Goal: Find specific page/section: Find specific page/section

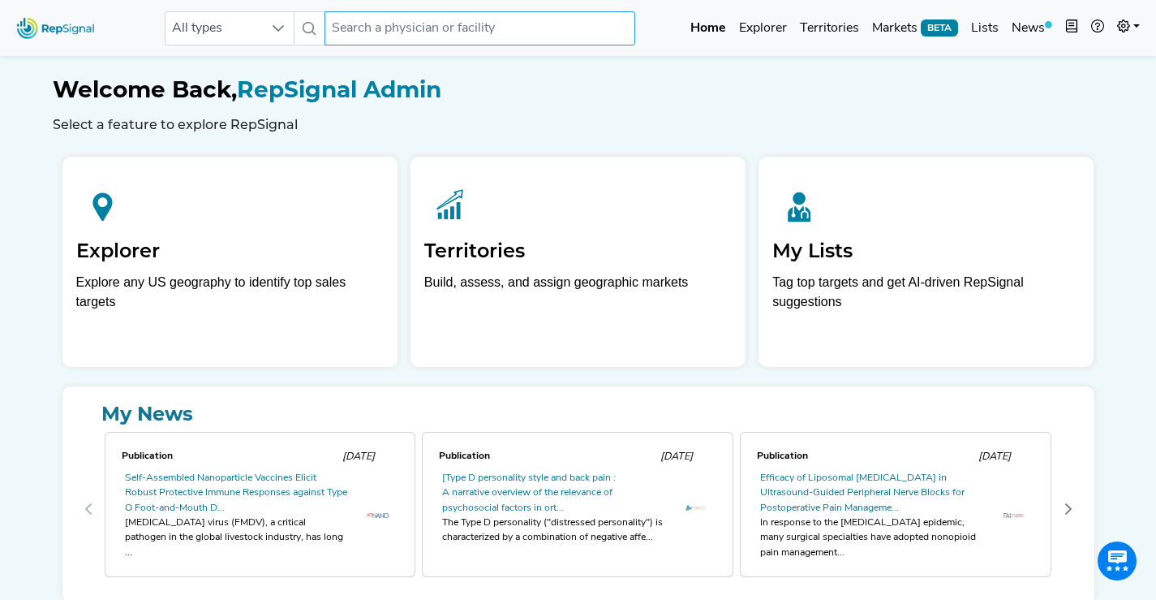
click at [380, 26] on input "text" at bounding box center [480, 28] width 310 height 34
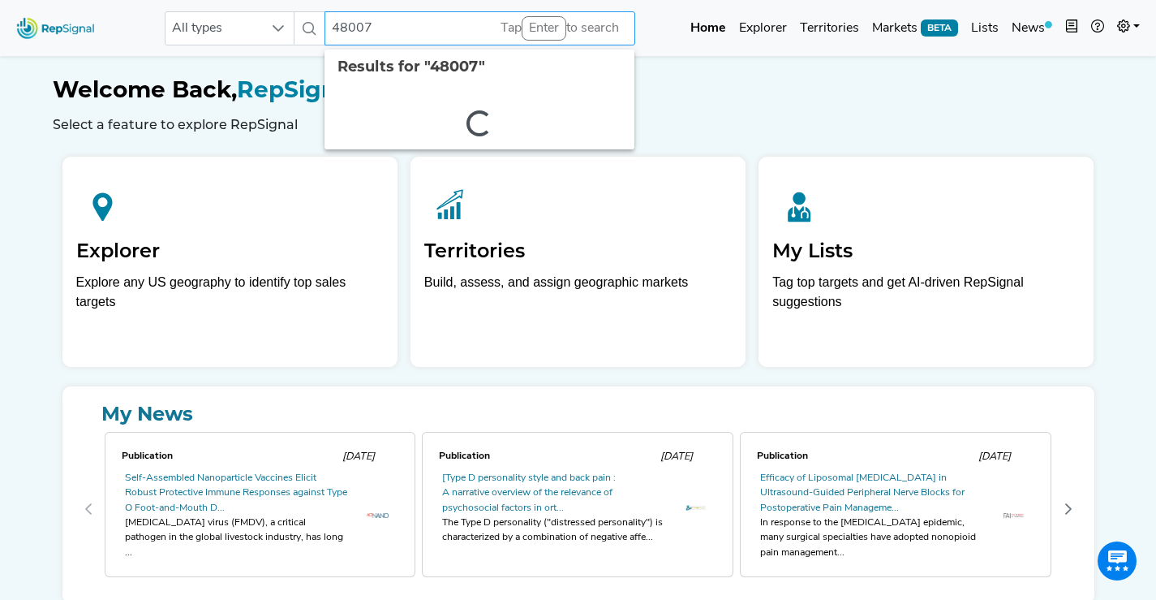
type input "480071"
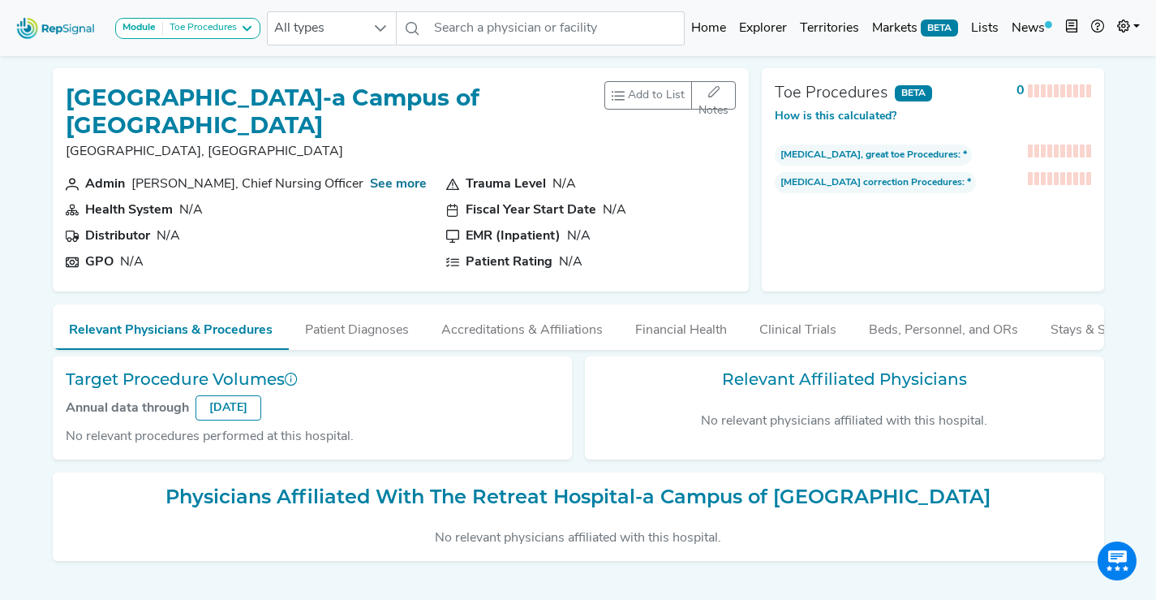
click at [92, 112] on h1 "[GEOGRAPHIC_DATA]-a Campus of [GEOGRAPHIC_DATA]" at bounding box center [336, 111] width 540 height 54
click at [92, 112] on h1 "The Retreat Hospital-a Campus of Henrico Doc Hosp" at bounding box center [336, 111] width 540 height 54
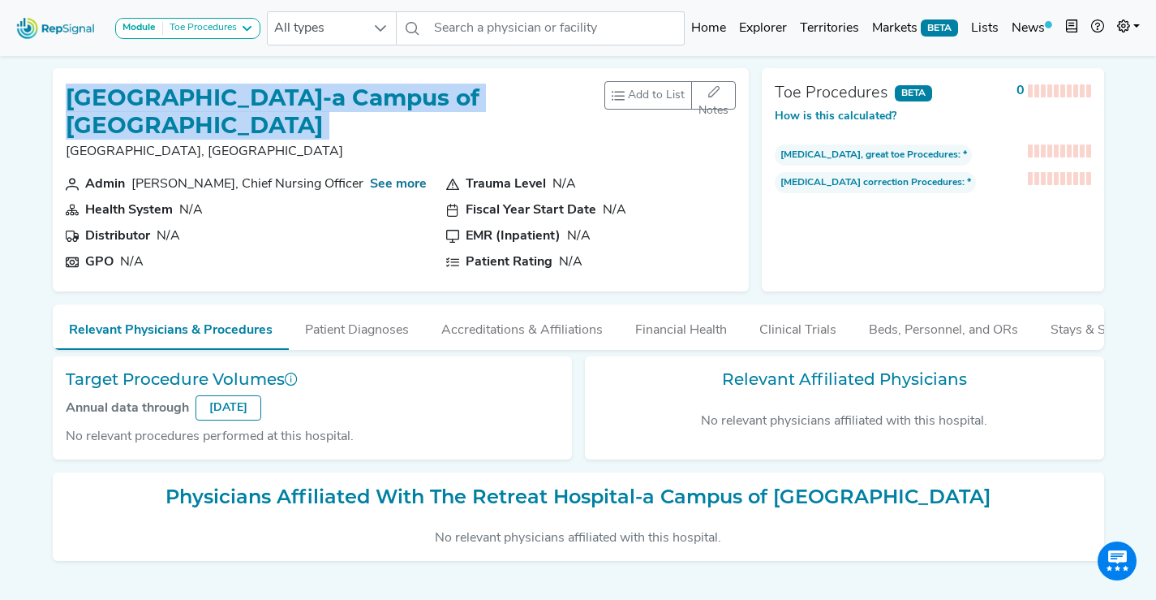
click at [93, 112] on h1 "The Retreat Hospital-a Campus of Henrico Doc Hosp" at bounding box center [336, 111] width 540 height 54
copy h1 "The Retreat Hospital-a Campus of Henrico Doc Hosp"
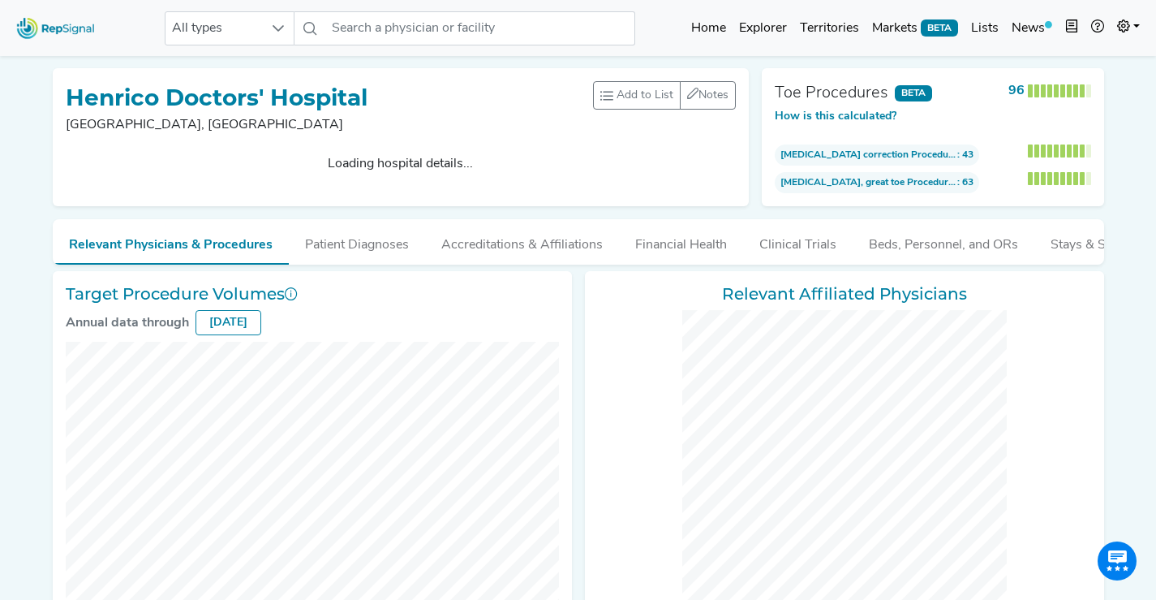
checkbox input "false"
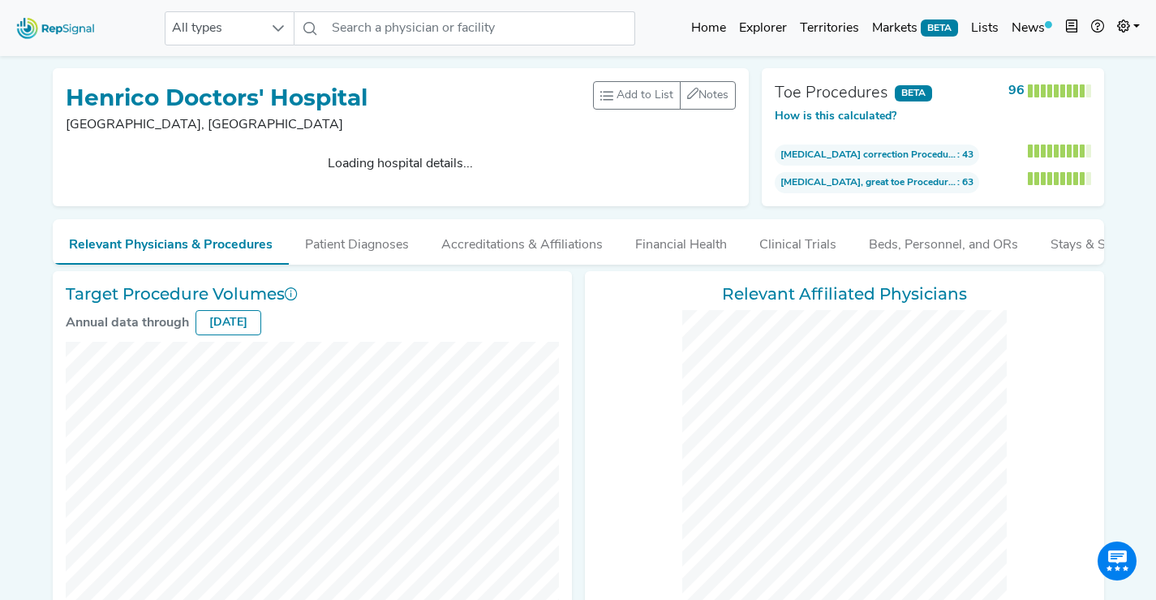
checkbox input "false"
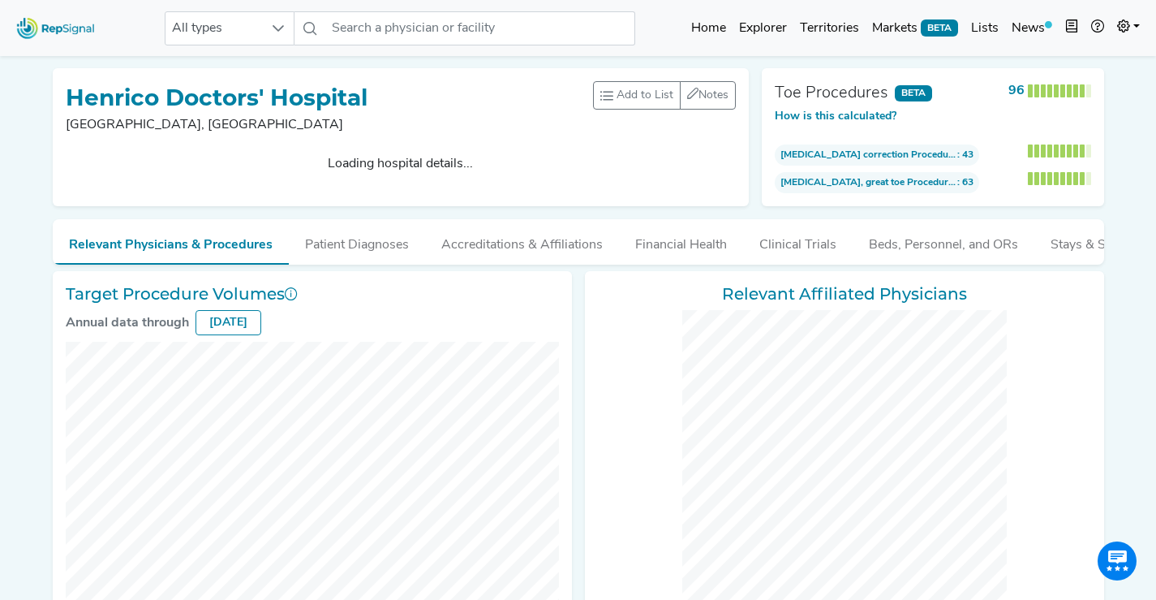
checkbox input "false"
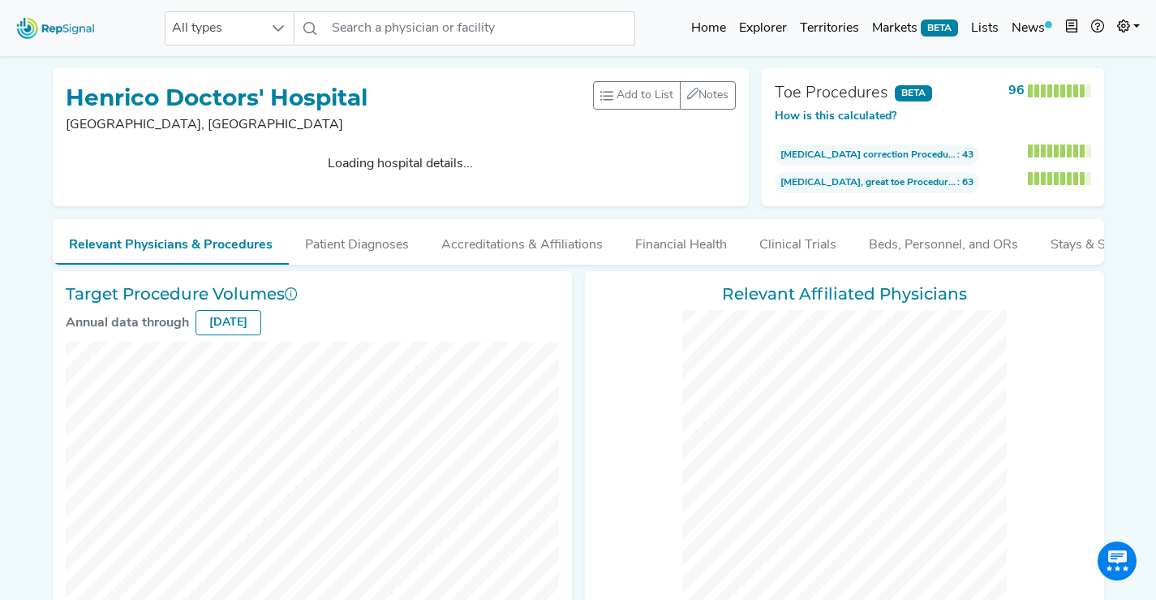
checkbox input "false"
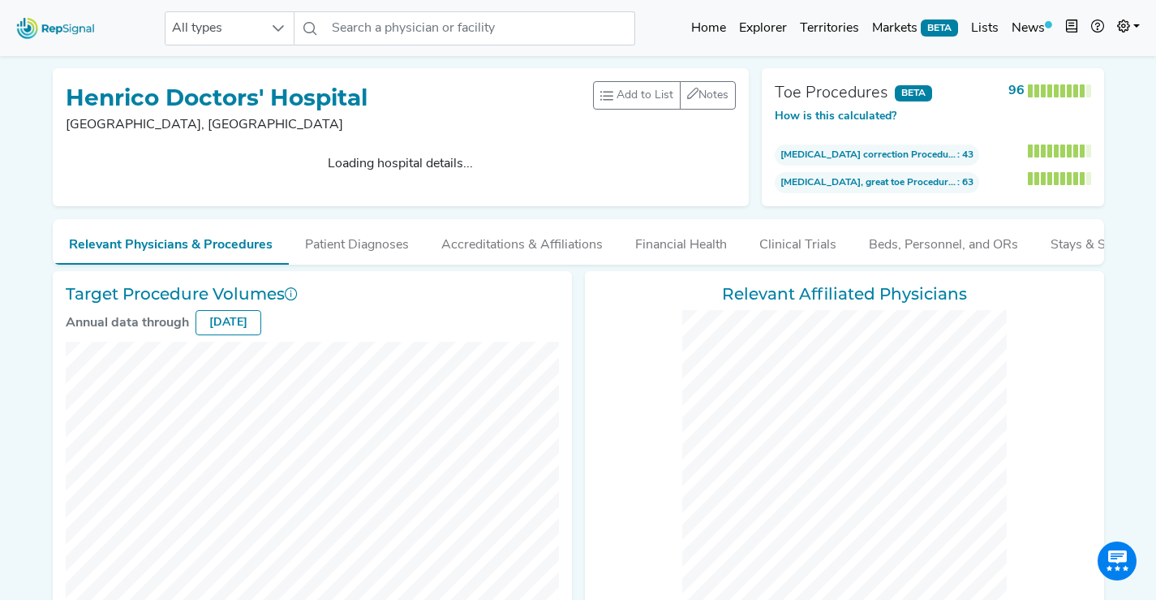
checkbox input "false"
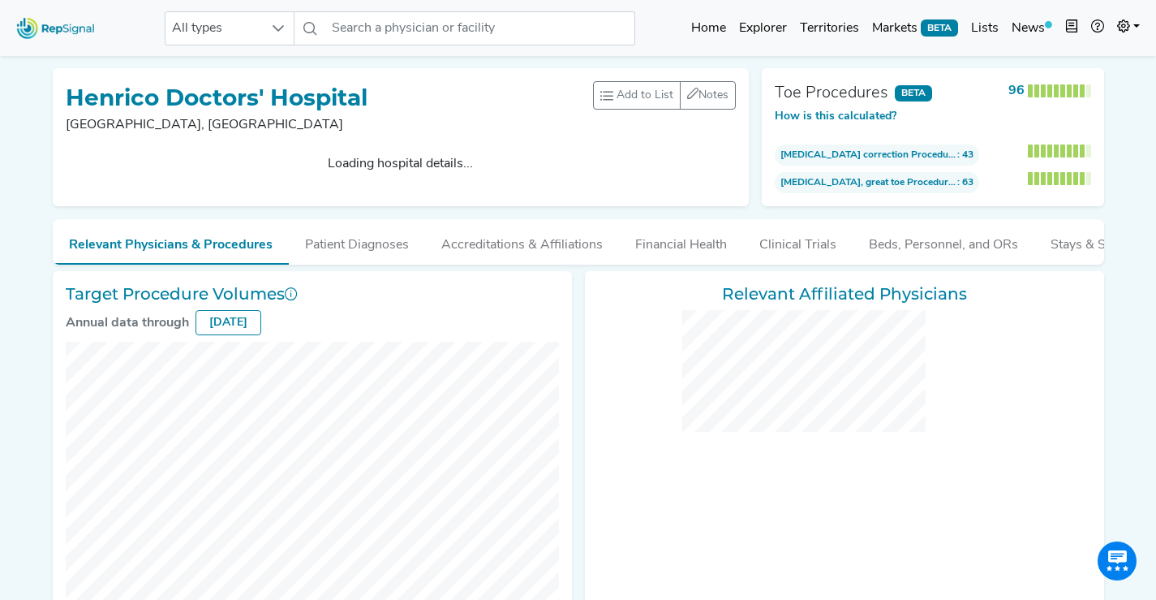
checkbox input "false"
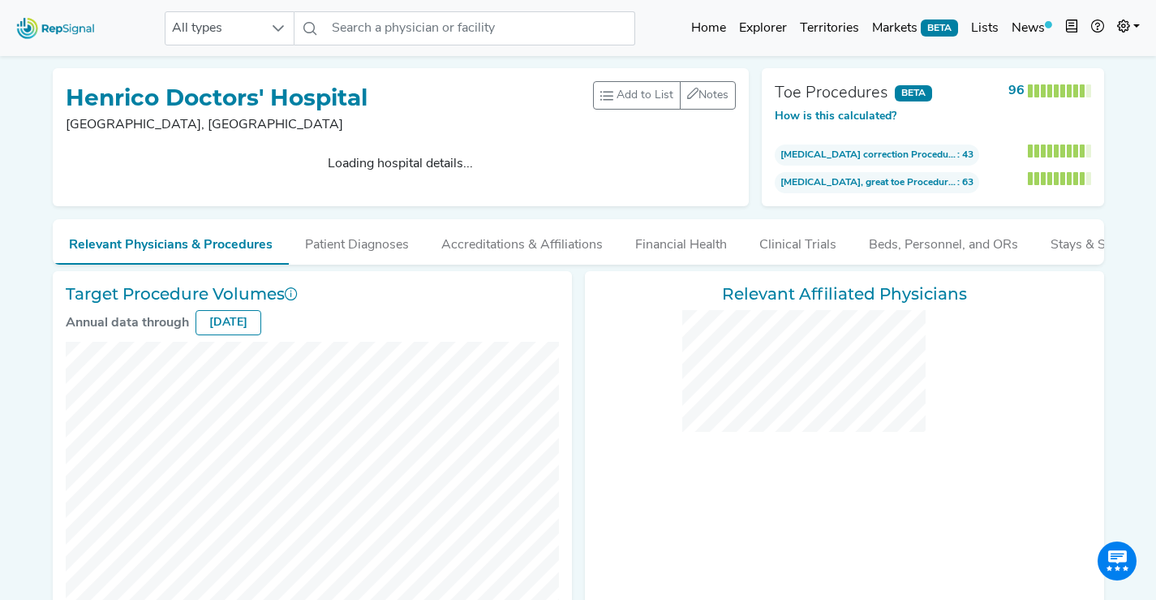
checkbox input "false"
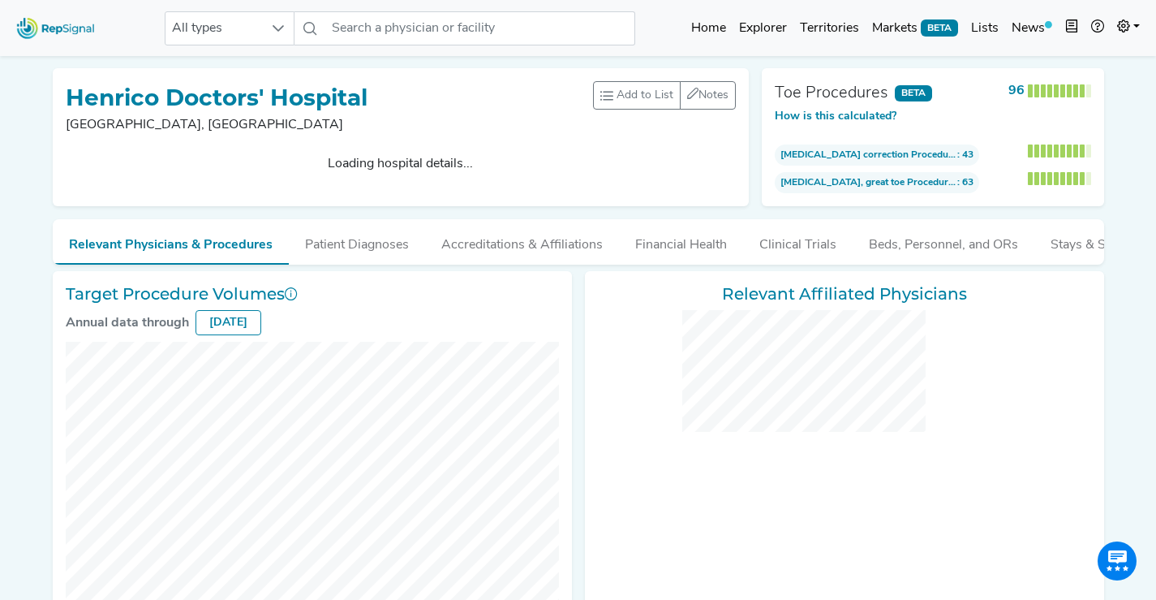
checkbox input "false"
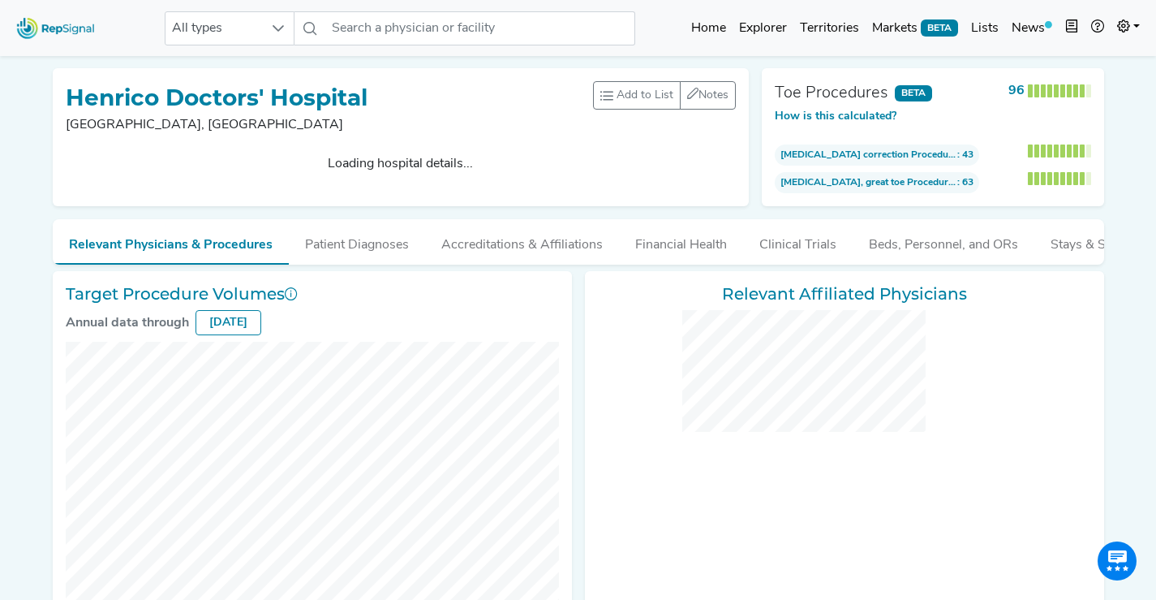
checkbox input "false"
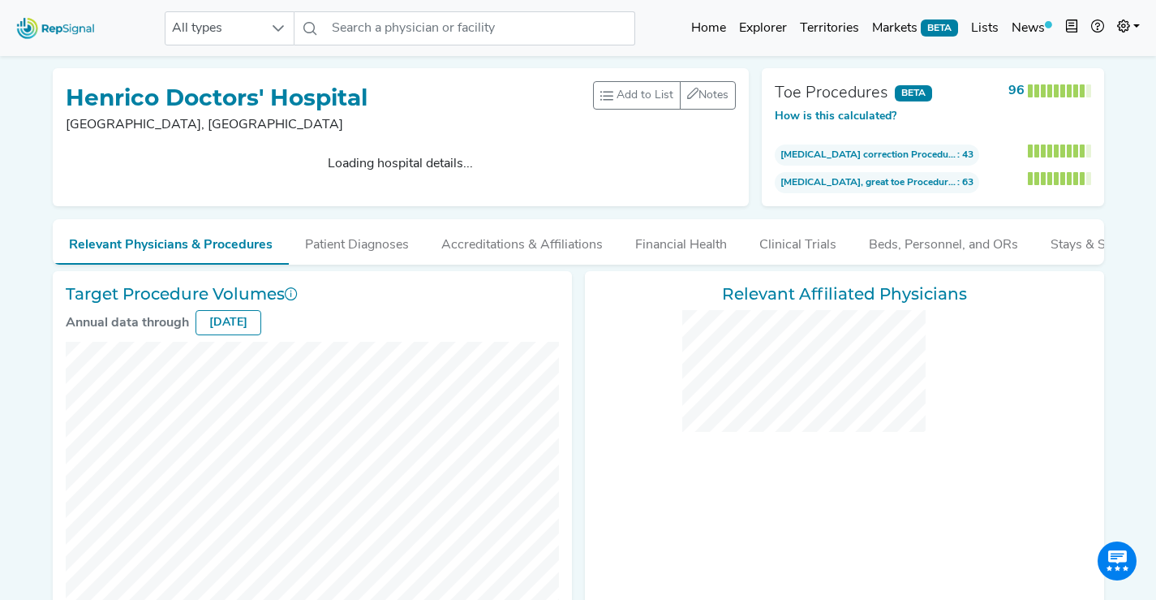
checkbox input "false"
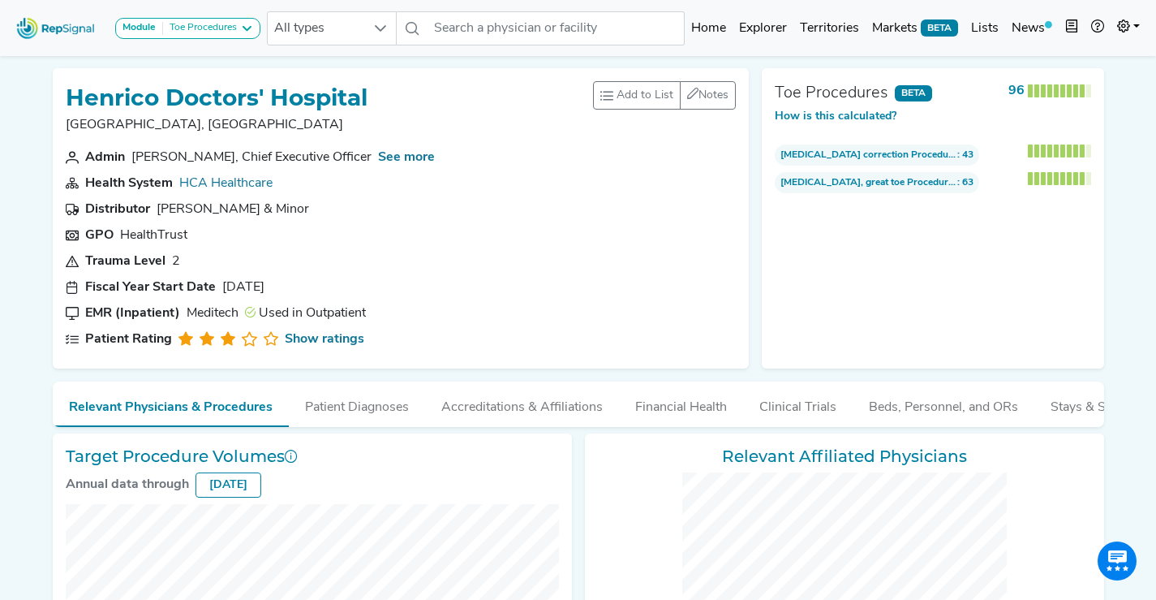
scroll to position [6, 0]
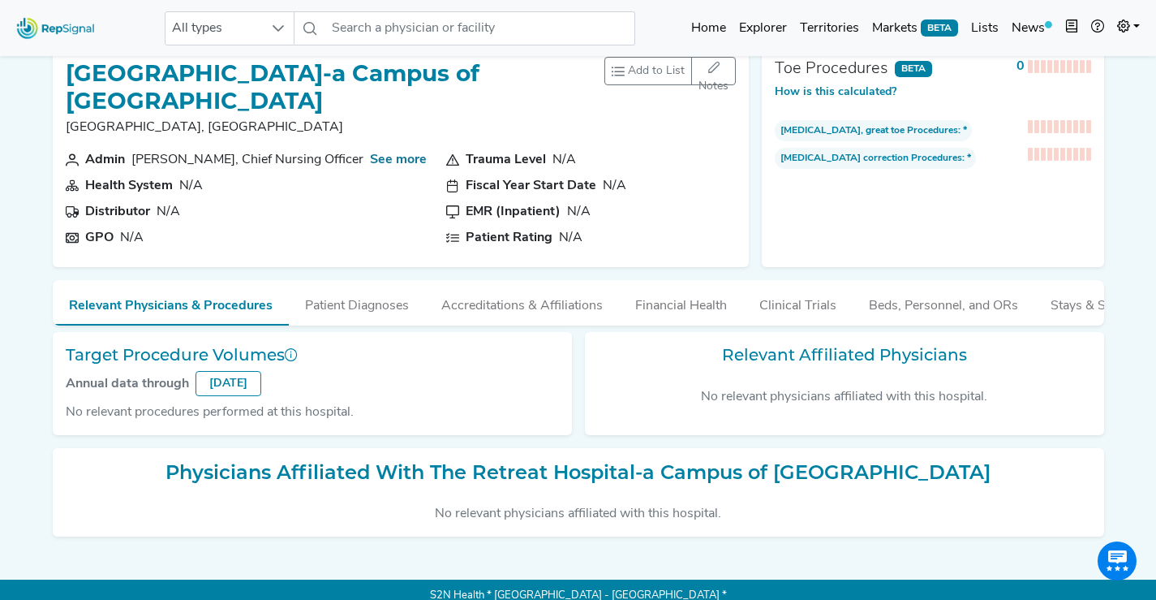
scroll to position [47, 0]
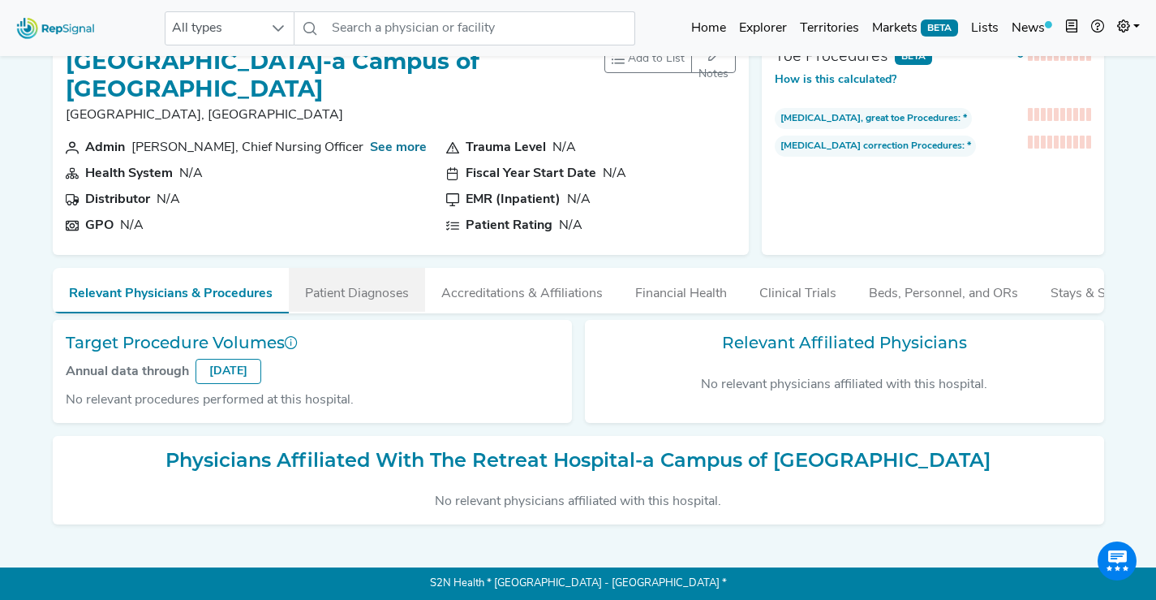
click at [342, 288] on button "Patient Diagnoses" at bounding box center [357, 290] width 136 height 44
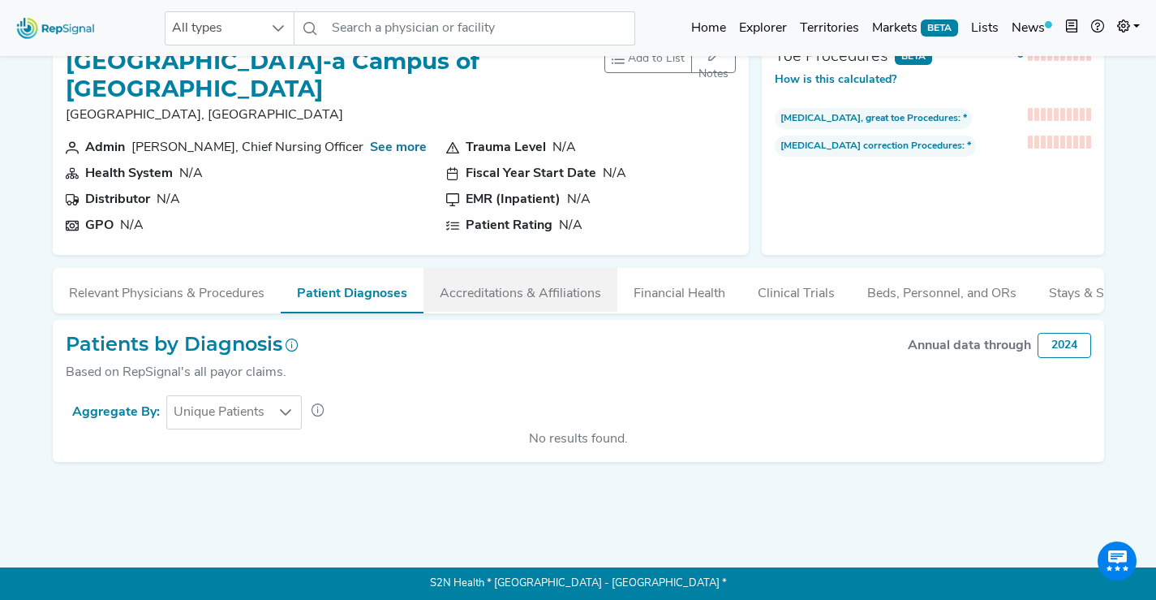
drag, startPoint x: 497, startPoint y: 274, endPoint x: 535, endPoint y: 294, distance: 42.1
click at [497, 274] on button "Accreditations & Affiliations" at bounding box center [521, 290] width 194 height 44
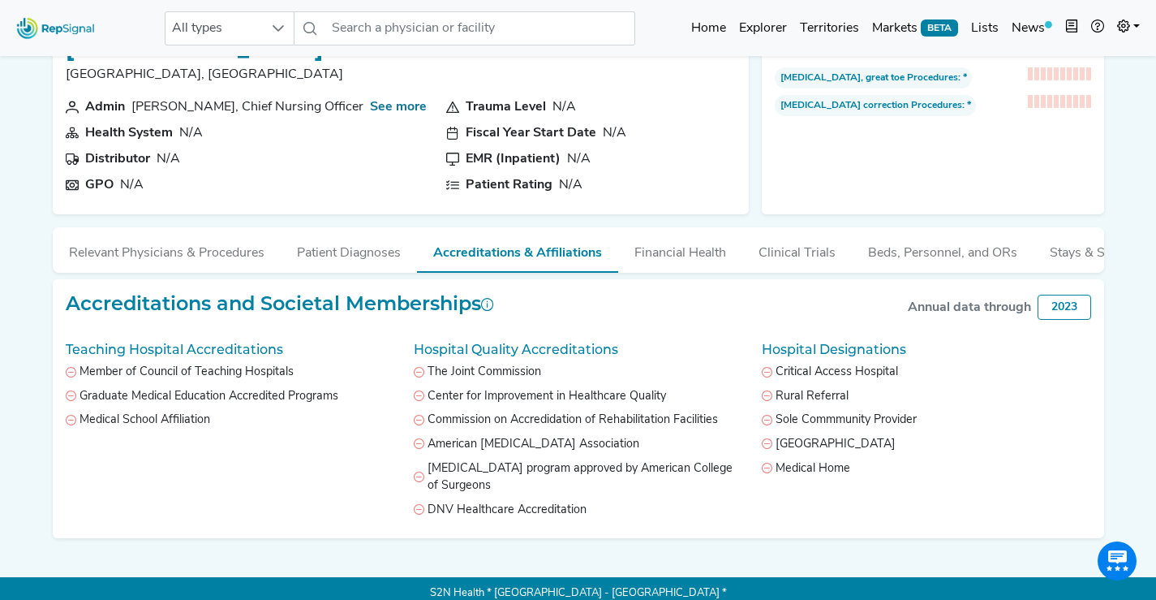
scroll to position [81, 0]
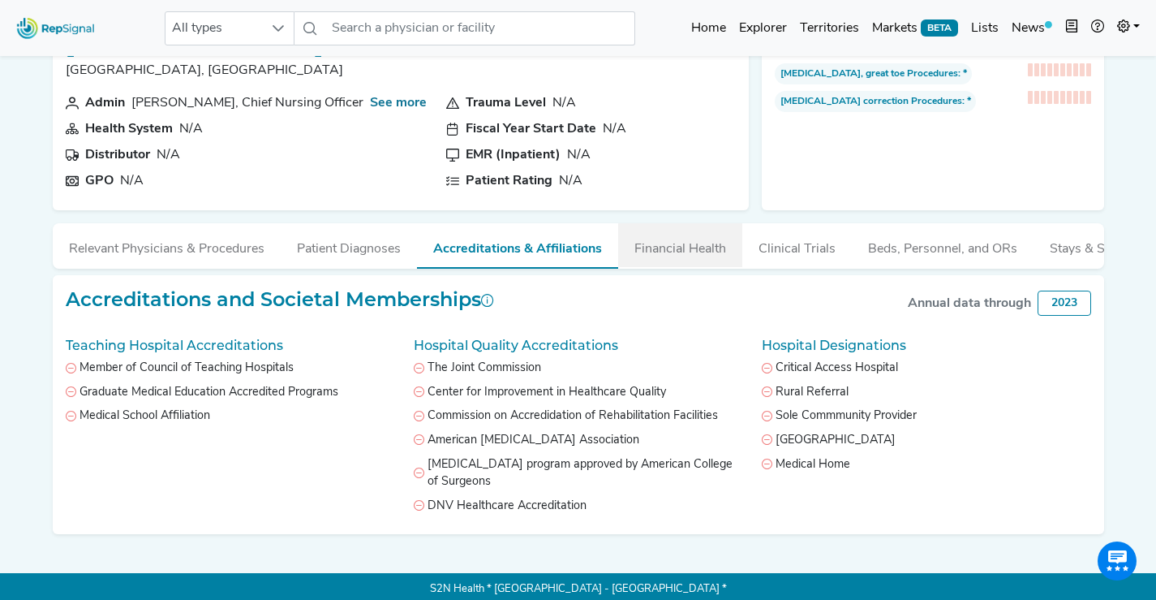
click at [672, 252] on button "Financial Health" at bounding box center [680, 245] width 124 height 44
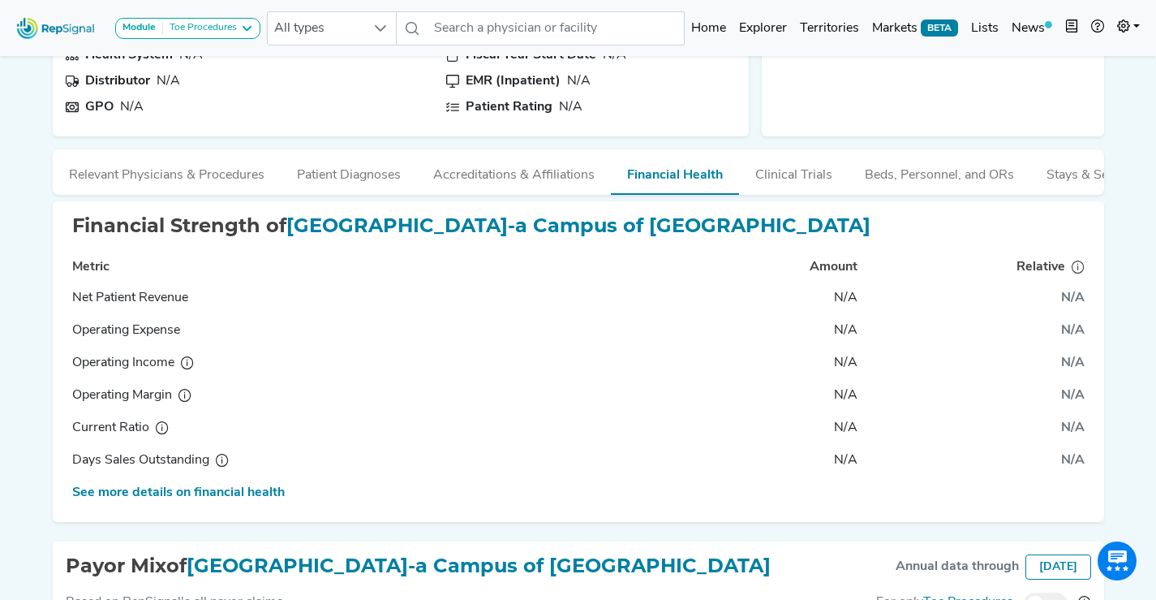
click at [814, 185] on button "Clinical Trials" at bounding box center [794, 171] width 110 height 44
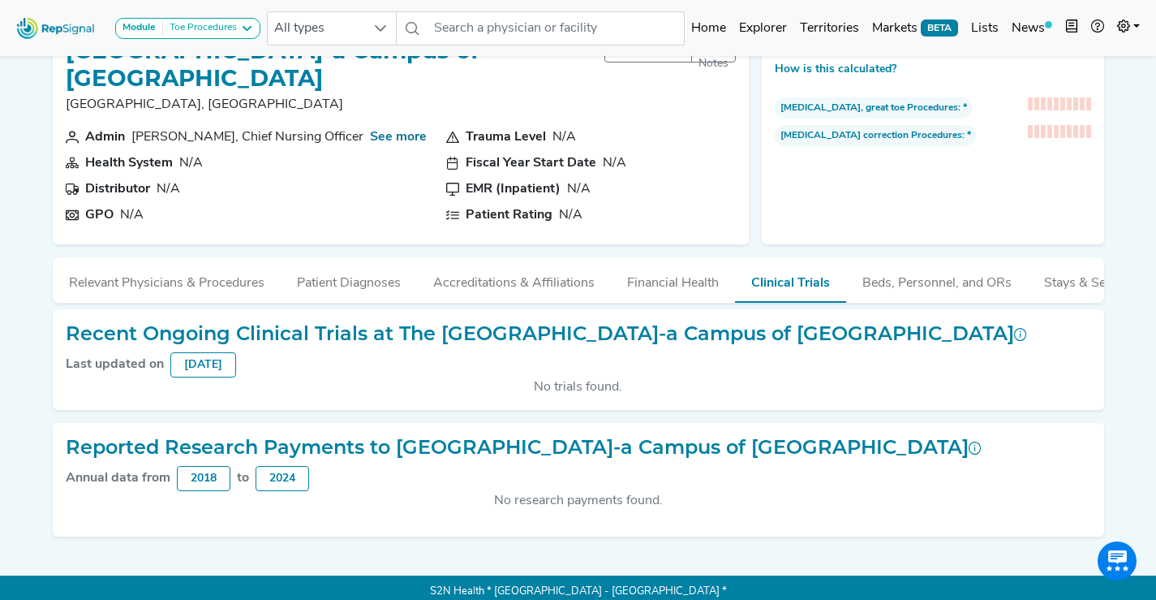
scroll to position [0, 0]
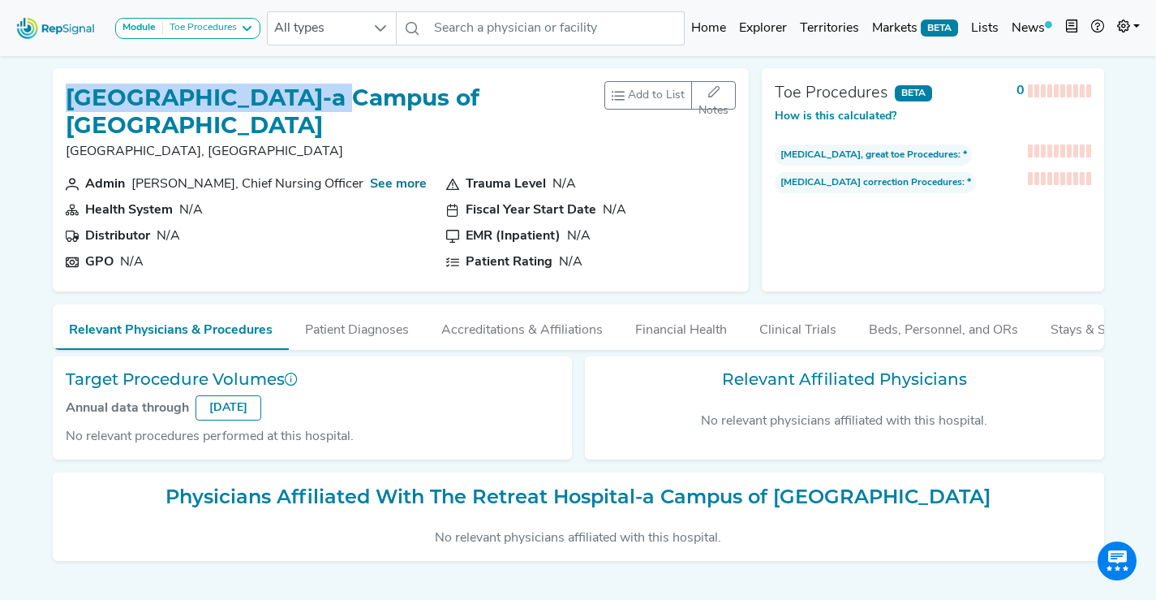
drag, startPoint x: 308, startPoint y: 100, endPoint x: 67, endPoint y: 103, distance: 241.1
click at [67, 103] on h1 "[GEOGRAPHIC_DATA]-a Campus of [GEOGRAPHIC_DATA]" at bounding box center [336, 111] width 540 height 54
copy h1 "[GEOGRAPHIC_DATA]"
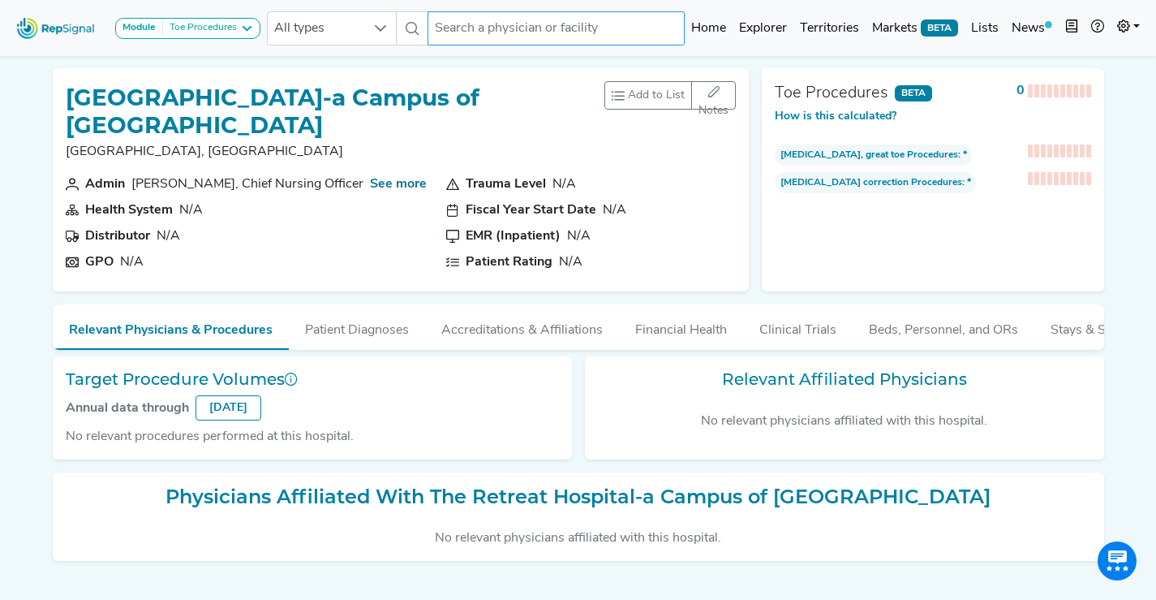
click at [466, 32] on input "text" at bounding box center [557, 28] width 258 height 34
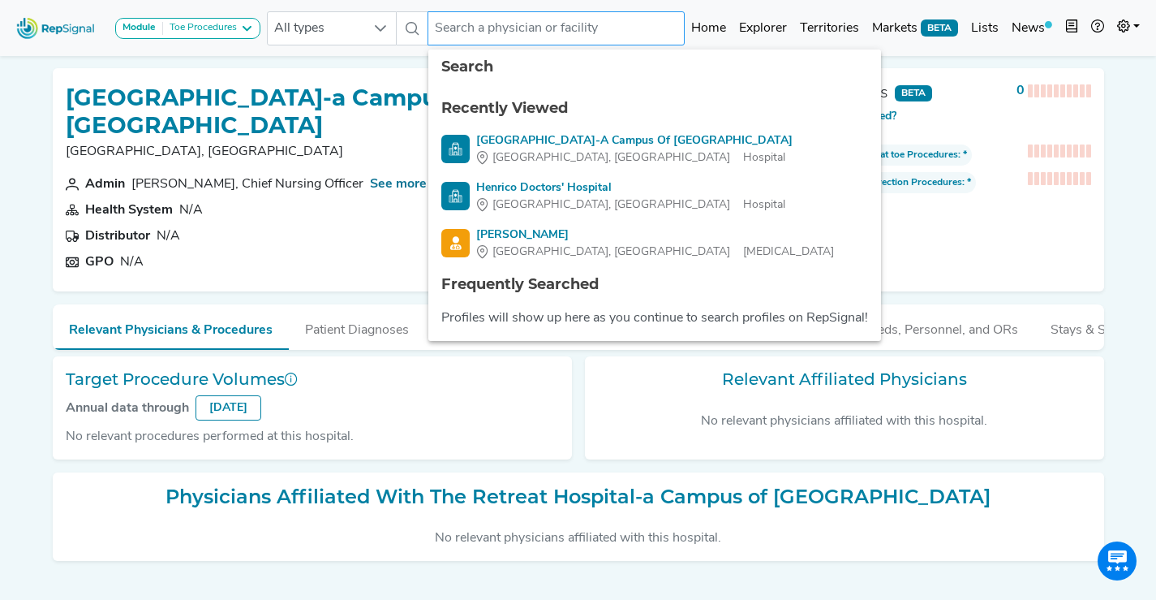
paste input "[PERSON_NAME] orthopedic surgery center"
type input "[PERSON_NAME] orthopedic surgery center"
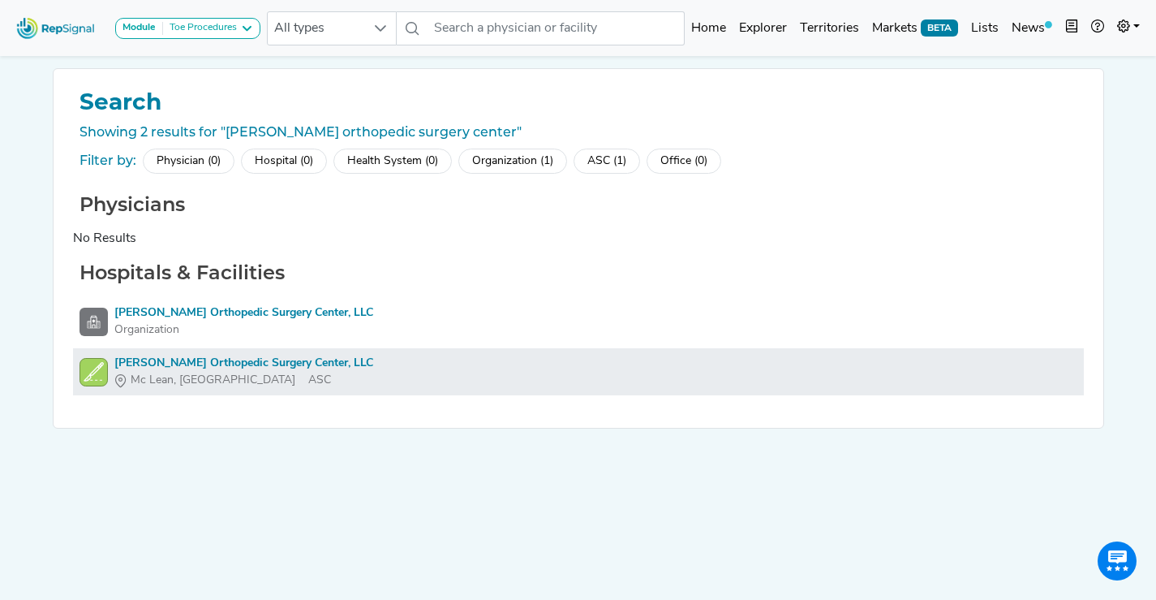
click at [223, 358] on div "[PERSON_NAME] Orthopedic Surgery Center, LLC" at bounding box center [243, 363] width 259 height 17
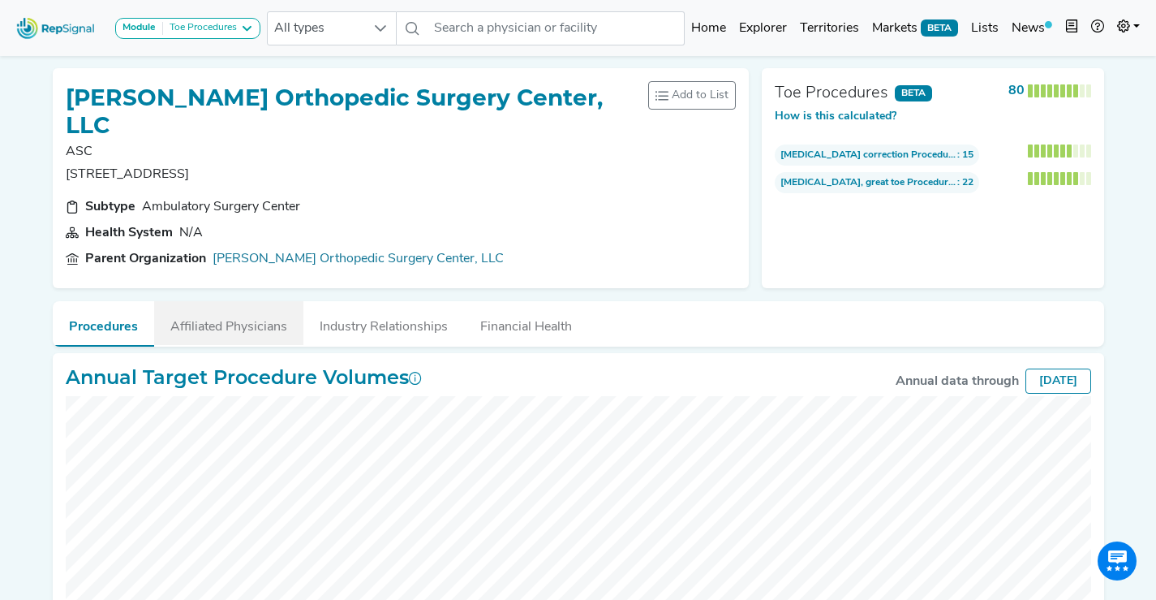
click at [230, 301] on button "Affiliated Physicians" at bounding box center [228, 323] width 149 height 44
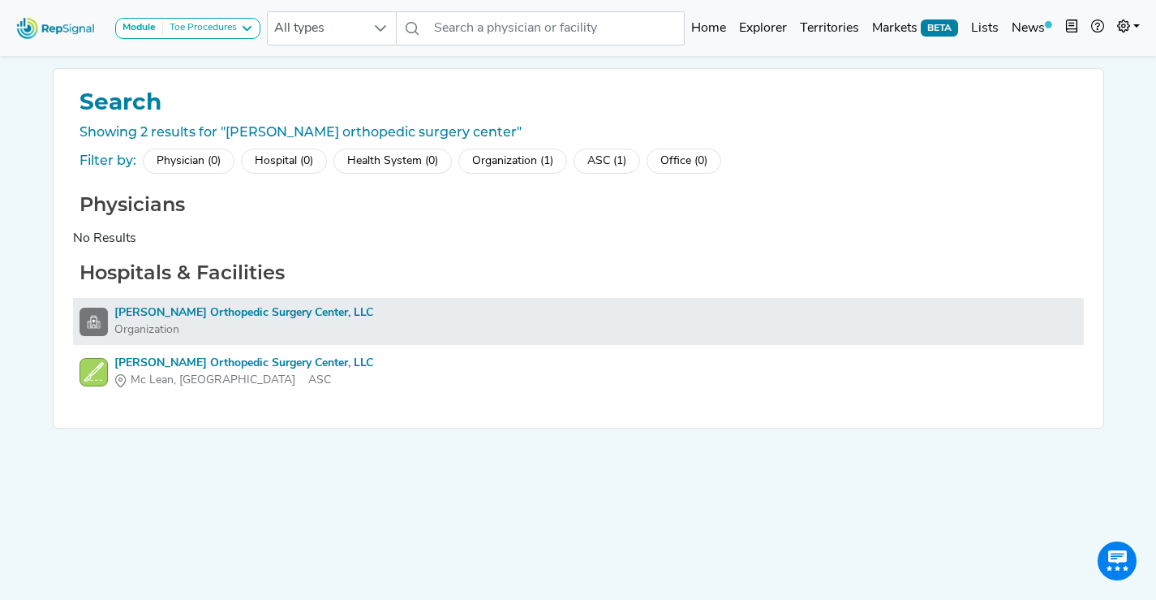
click at [265, 317] on div "Mclean Tysons Orthopedic Surgery Center, LLC" at bounding box center [243, 312] width 259 height 17
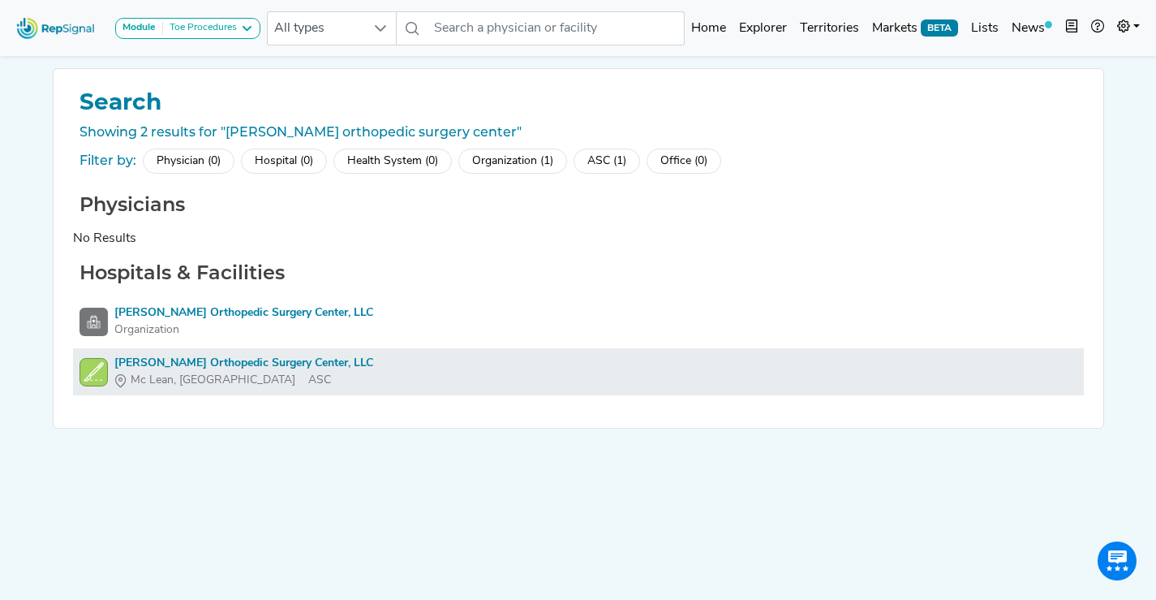
click at [200, 359] on div "McLean Tysons Orthopedic Surgery Center, LLC" at bounding box center [243, 363] width 259 height 17
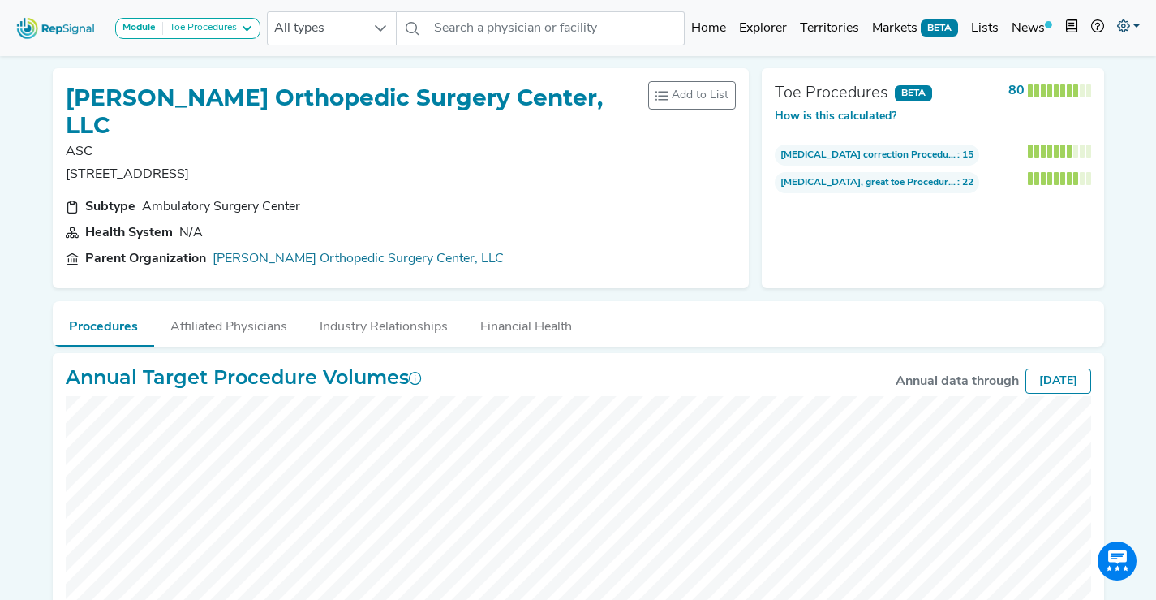
click at [1135, 24] on link at bounding box center [1129, 28] width 36 height 32
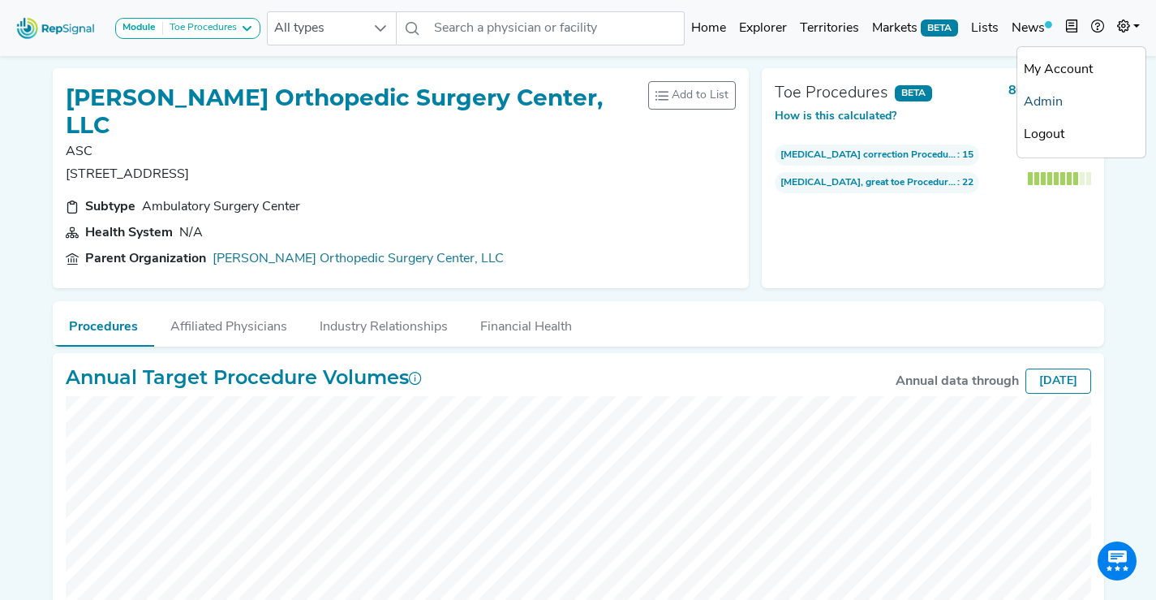
click at [1064, 100] on link "Admin" at bounding box center [1082, 102] width 128 height 32
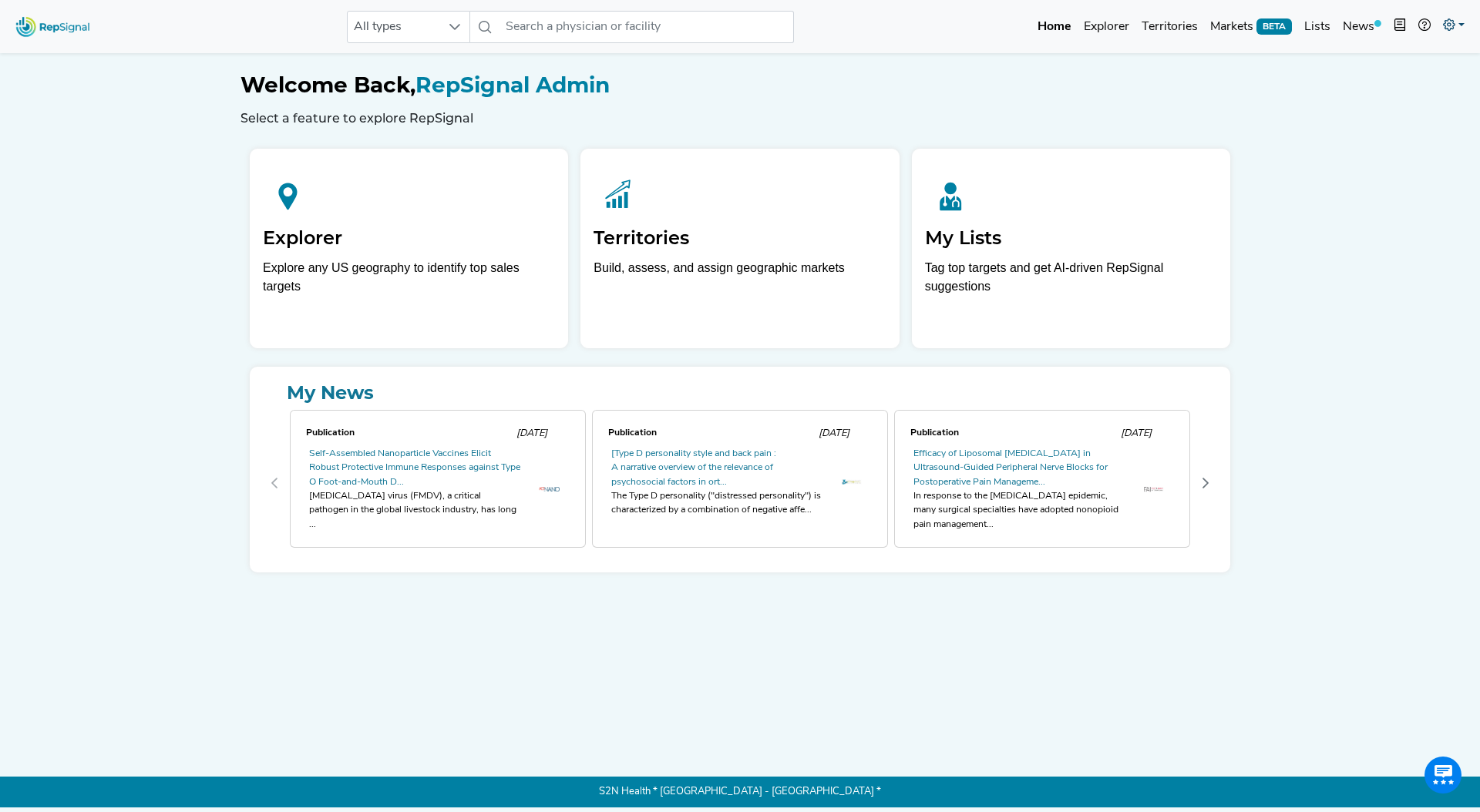
click at [1461, 34] on link at bounding box center [1454, 27] width 34 height 30
click at [1373, 99] on link "Admin" at bounding box center [1409, 97] width 122 height 30
